Goal: Navigation & Orientation: Find specific page/section

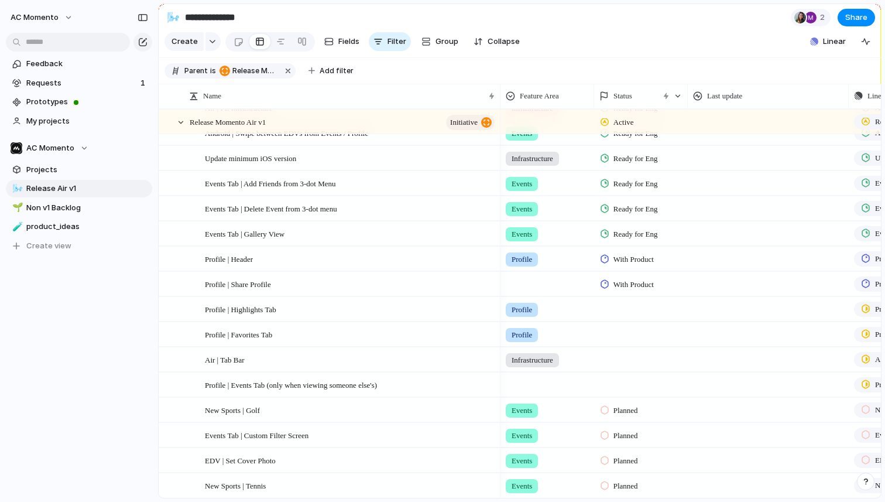
scroll to position [270, 0]
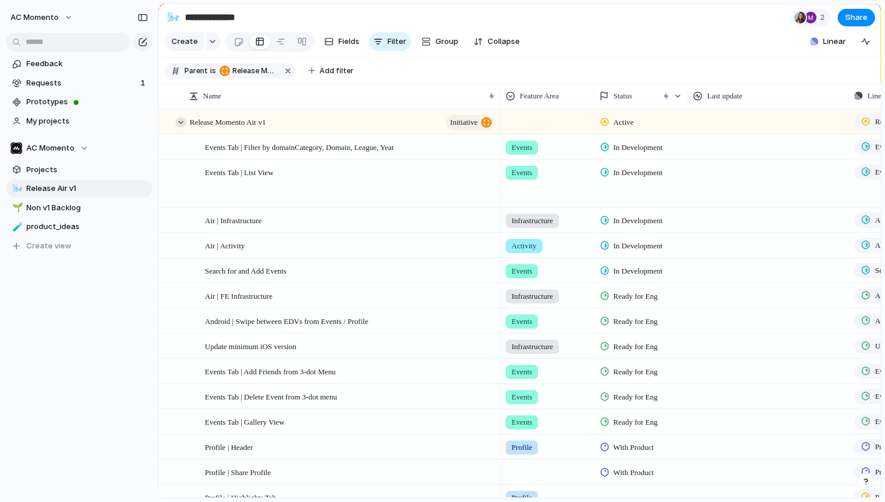
click at [182, 119] on div at bounding box center [181, 122] width 11 height 11
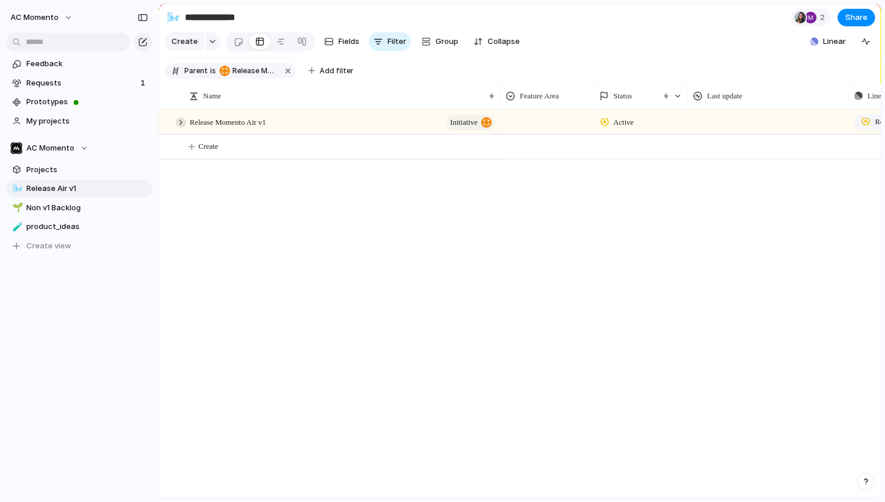
click at [182, 119] on div at bounding box center [181, 122] width 11 height 11
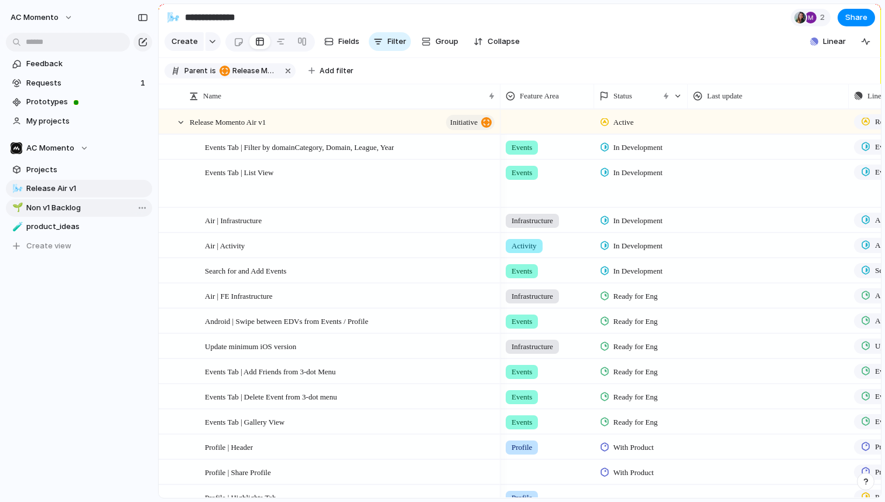
click at [56, 210] on span "Non v1 Backlog" at bounding box center [87, 208] width 122 height 12
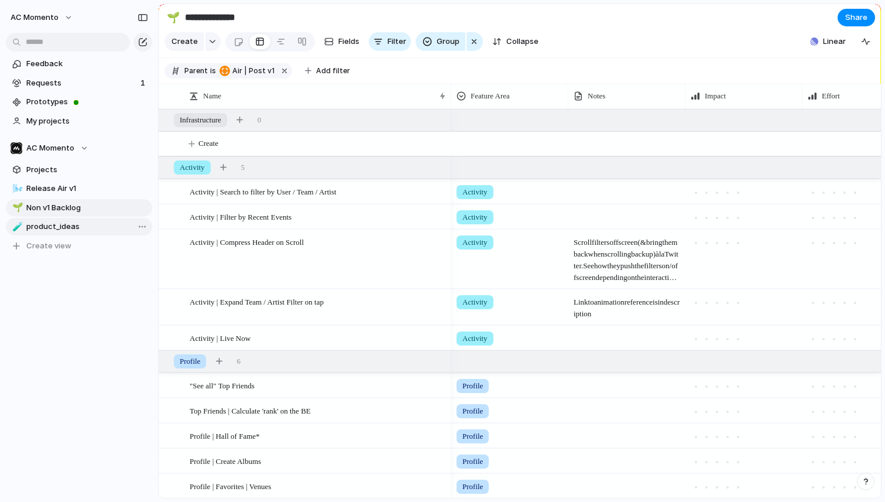
click at [44, 230] on span "product_ideas" at bounding box center [87, 227] width 122 height 12
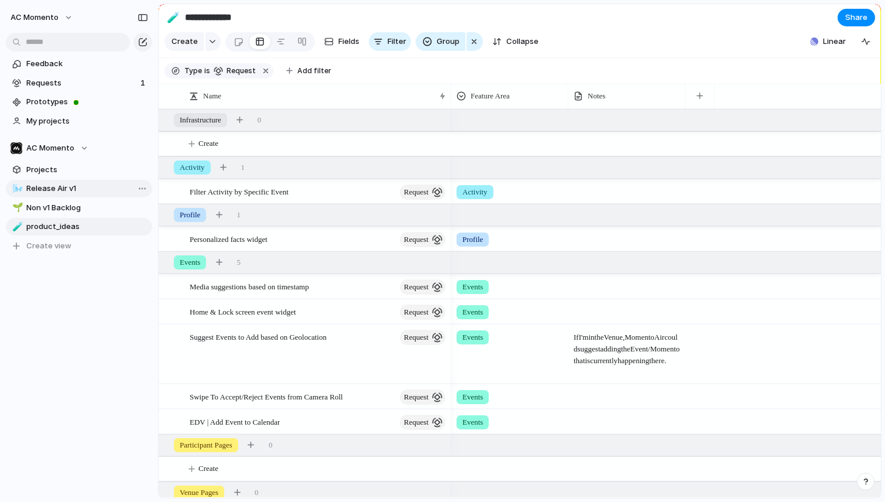
click at [62, 193] on span "Release Air v1" at bounding box center [87, 189] width 122 height 12
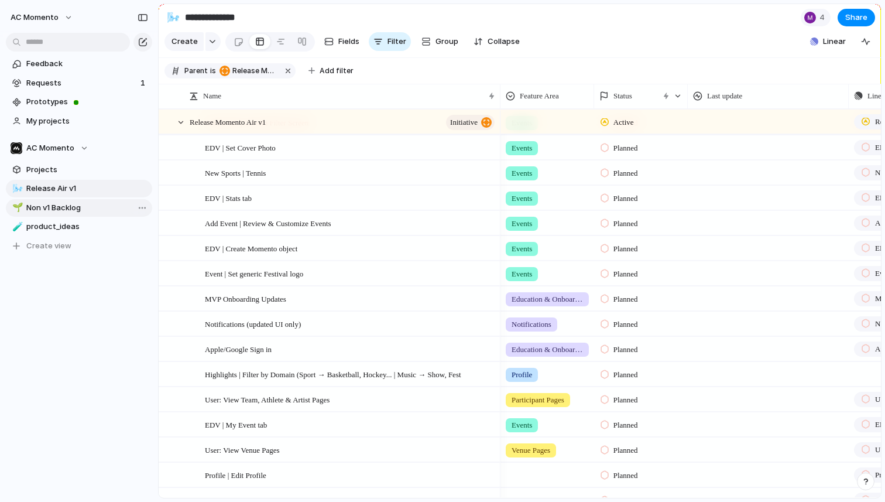
click at [70, 208] on span "Non v1 Backlog" at bounding box center [87, 208] width 122 height 12
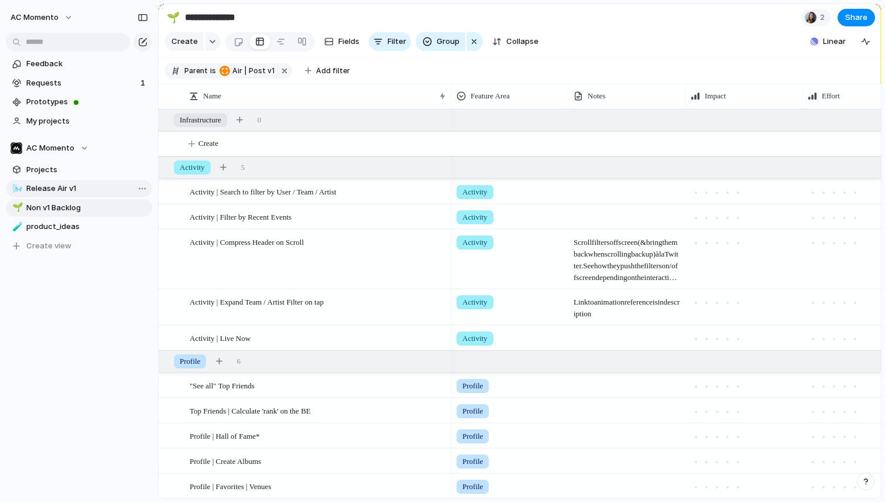
click at [45, 181] on link "🌬️ Release Air v1" at bounding box center [79, 189] width 146 height 18
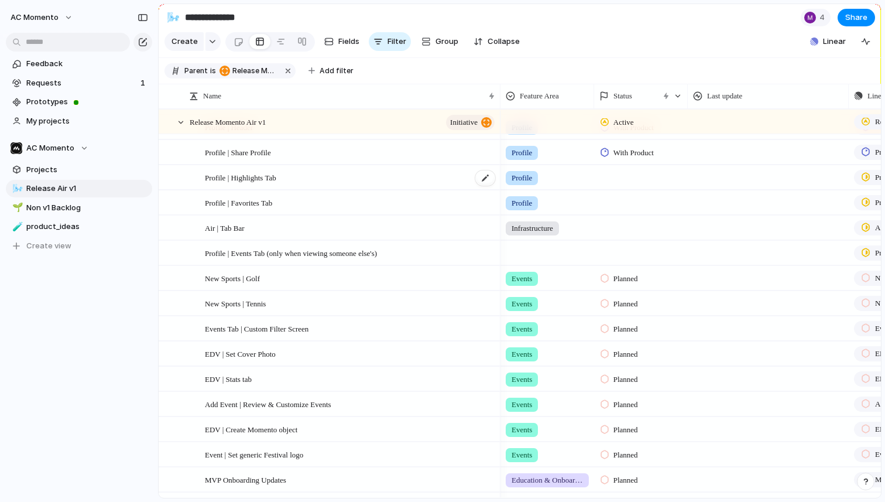
scroll to position [339, 0]
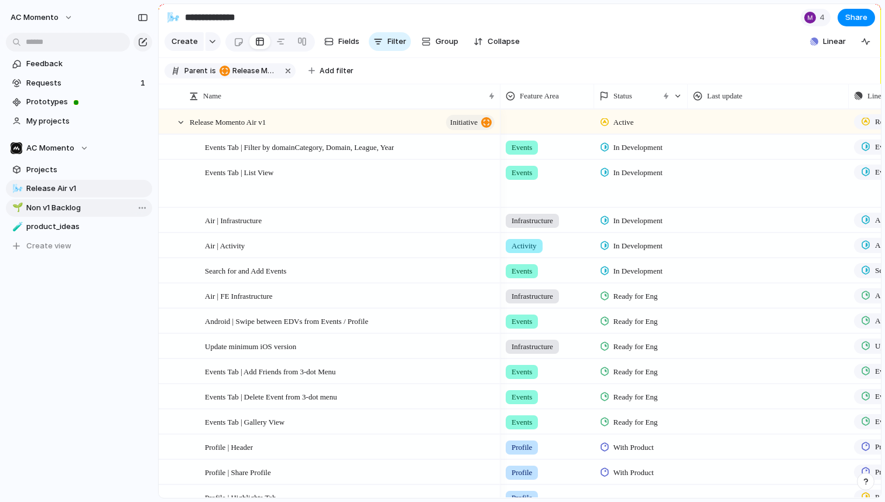
click at [59, 205] on span "Non v1 Backlog" at bounding box center [87, 208] width 122 height 12
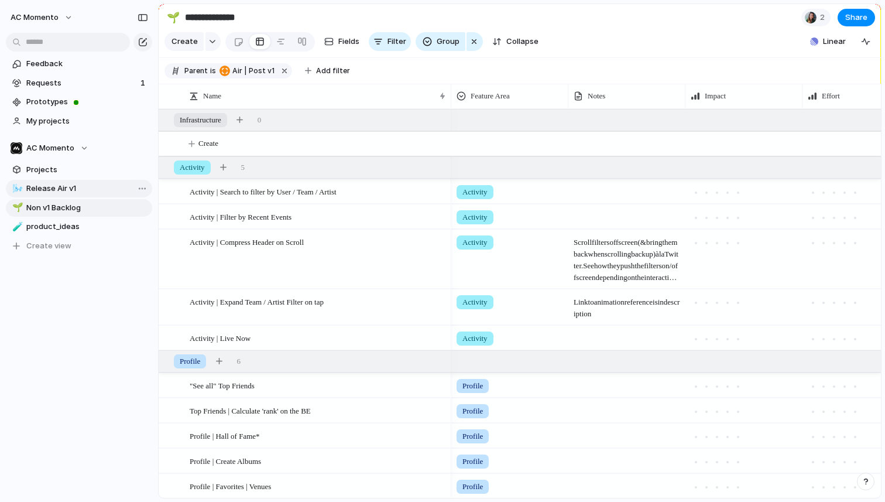
click at [59, 184] on span "Release Air v1" at bounding box center [87, 189] width 122 height 12
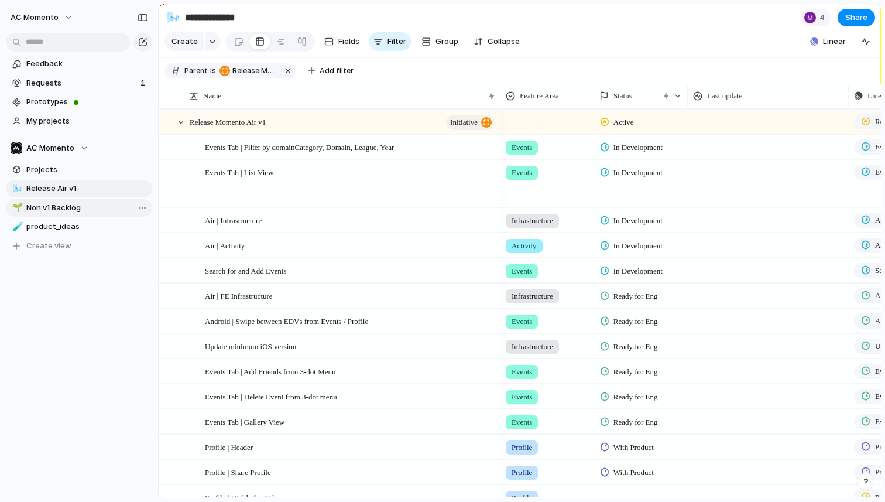
click at [63, 206] on span "Non v1 Backlog" at bounding box center [87, 208] width 122 height 12
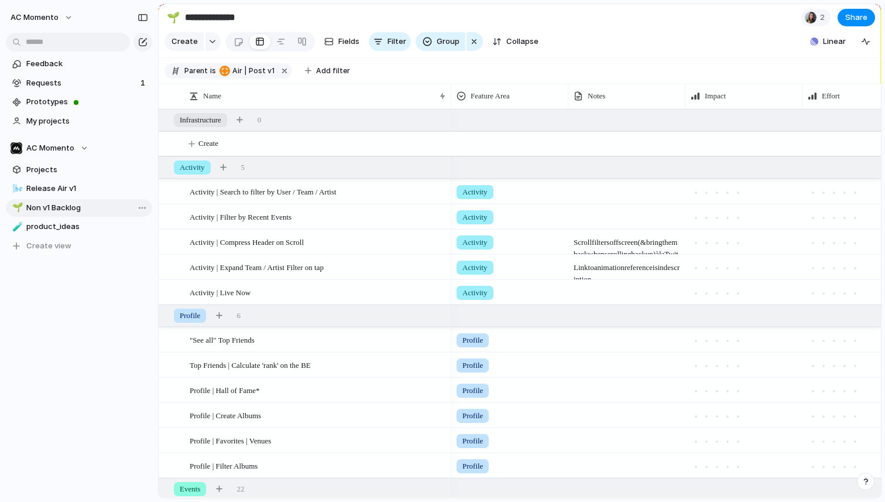
type input "**********"
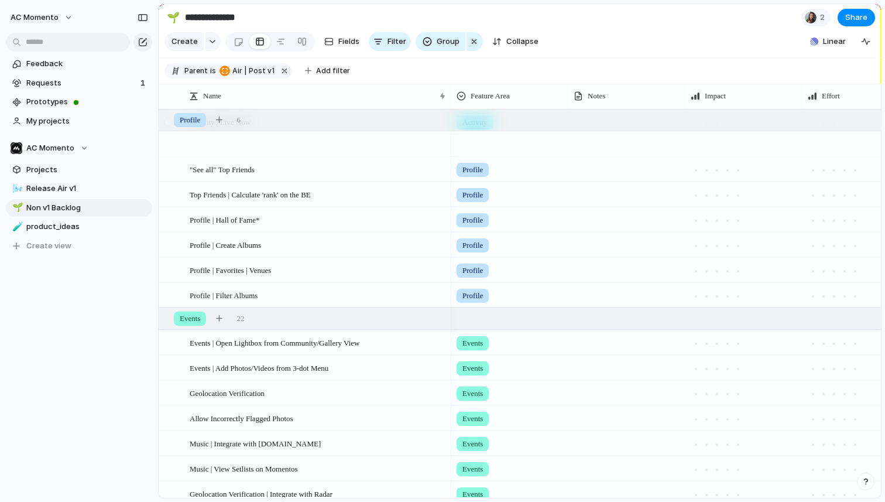
scroll to position [258, 0]
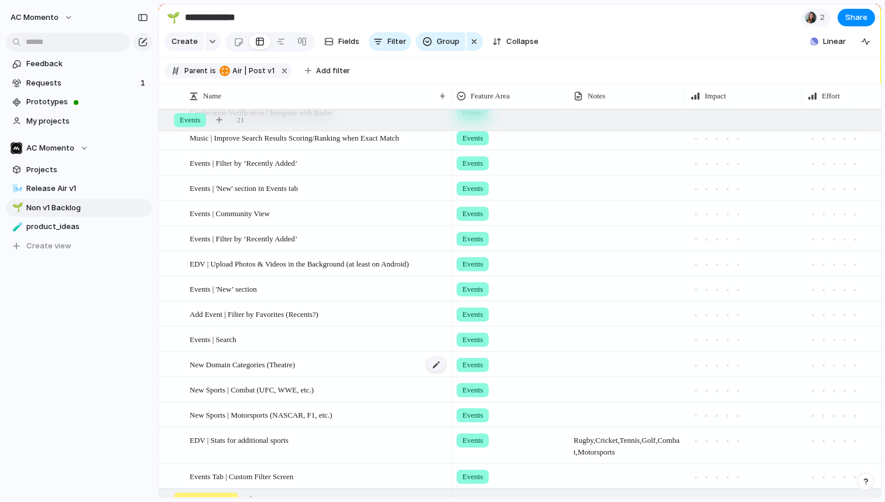
click at [433, 366] on div at bounding box center [436, 364] width 20 height 15
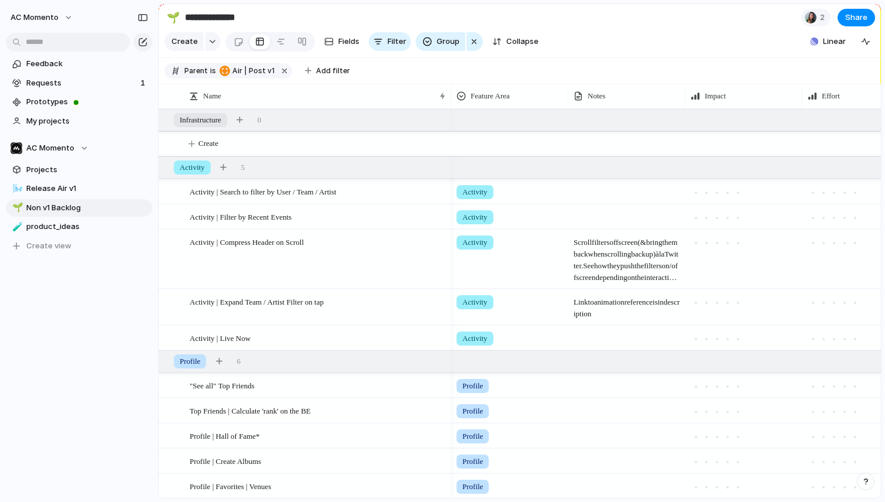
click at [68, 301] on div "Feedback Requests 1 Prototypes My projects AC Momento Projects 🌬️ Release Air v…" at bounding box center [79, 174] width 158 height 349
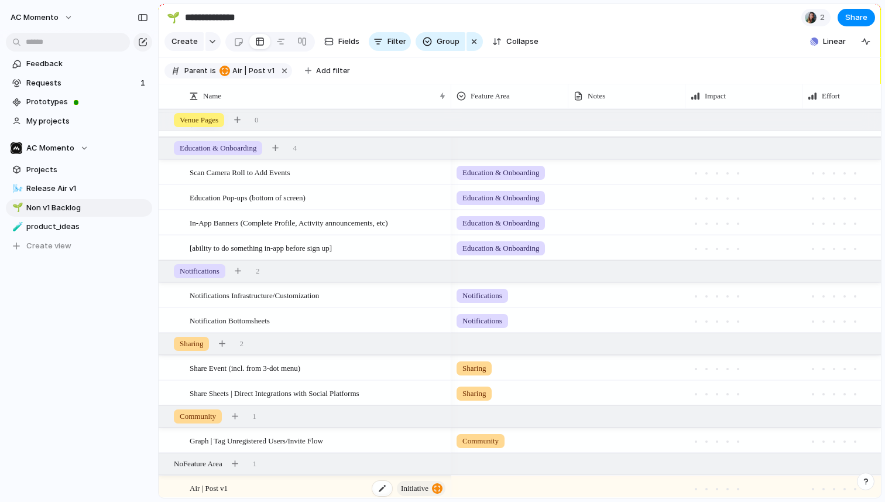
click at [244, 487] on div "Air | Post v1 initiative" at bounding box center [319, 488] width 258 height 24
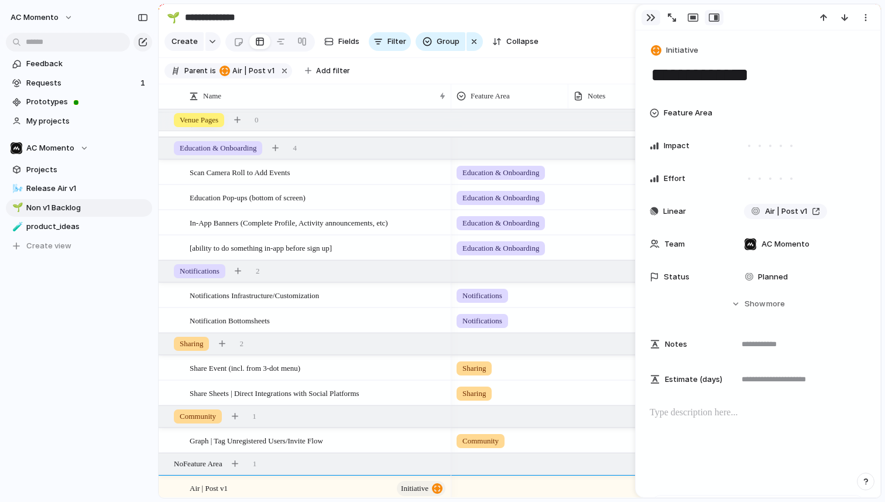
click at [650, 20] on div "button" at bounding box center [650, 17] width 9 height 9
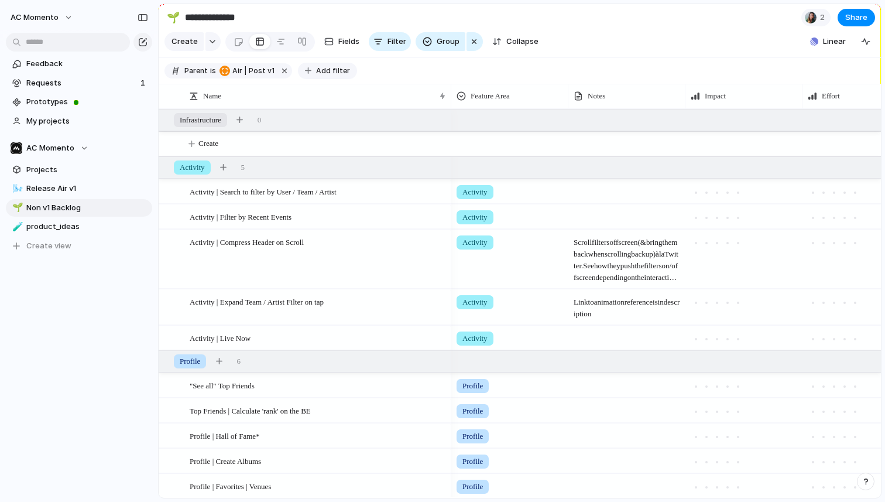
click at [330, 71] on span "Add filter" at bounding box center [333, 71] width 34 height 11
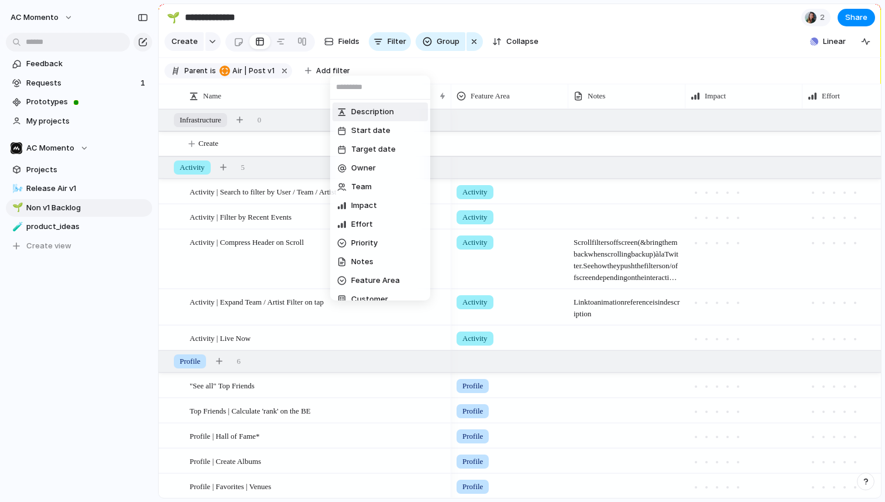
click at [396, 63] on div "Description Start date Target date Owner Team Impact Effort Priority Notes Feat…" at bounding box center [442, 251] width 885 height 502
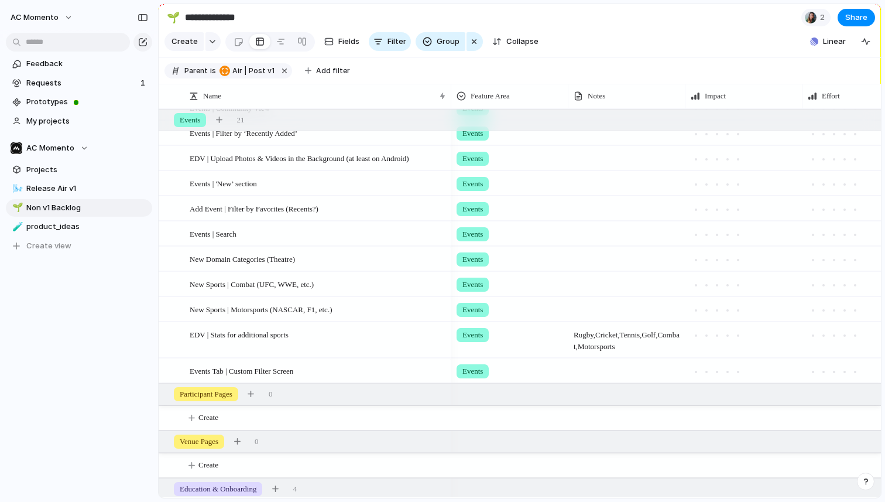
scroll to position [433, 0]
